Goal: Transaction & Acquisition: Purchase product/service

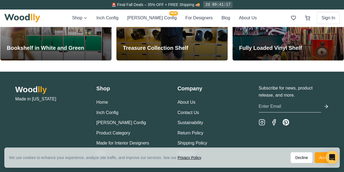
scroll to position [1227, 0]
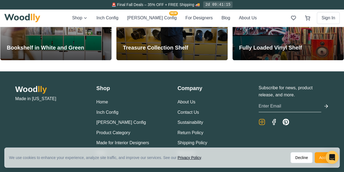
click at [261, 122] on icon "Instagram" at bounding box center [262, 122] width 2 height 2
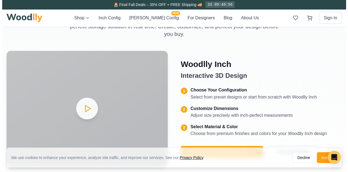
scroll to position [777, 0]
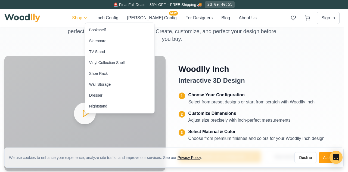
click at [97, 29] on div "Bookshelf" at bounding box center [97, 29] width 17 height 5
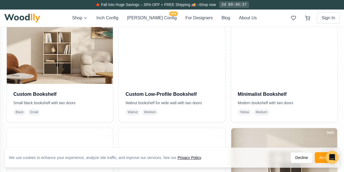
scroll to position [262, 0]
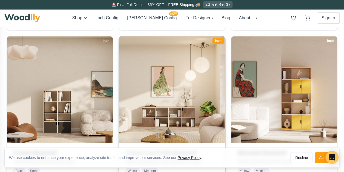
click at [117, 87] on img at bounding box center [173, 90] width 112 height 112
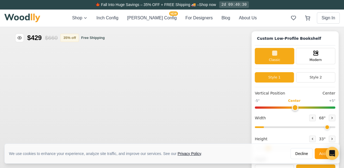
type input "68"
type input "2"
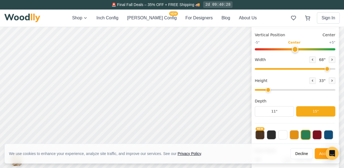
scroll to position [59, 0]
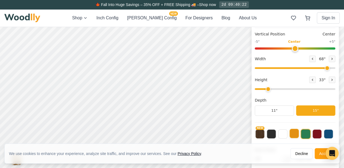
click at [298, 134] on button at bounding box center [294, 133] width 9 height 9
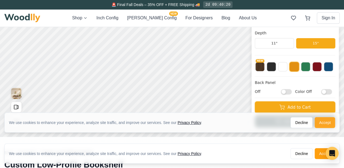
scroll to position [126, 0]
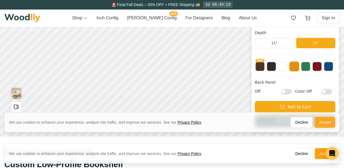
click at [329, 124] on button "Accept" at bounding box center [325, 122] width 20 height 11
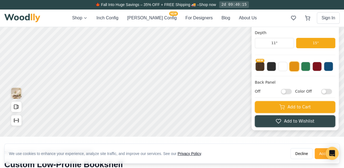
click at [321, 157] on button "Accept" at bounding box center [325, 153] width 20 height 11
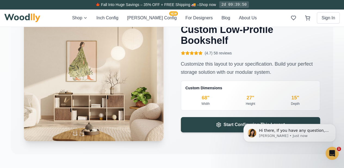
scroll to position [826, 2]
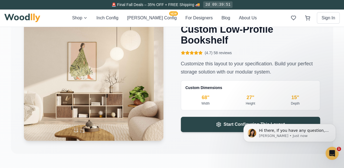
click at [15, 17] on img at bounding box center [22, 18] width 36 height 9
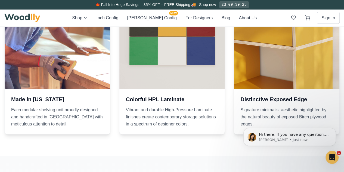
scroll to position [608, 0]
